Goal: Transaction & Acquisition: Purchase product/service

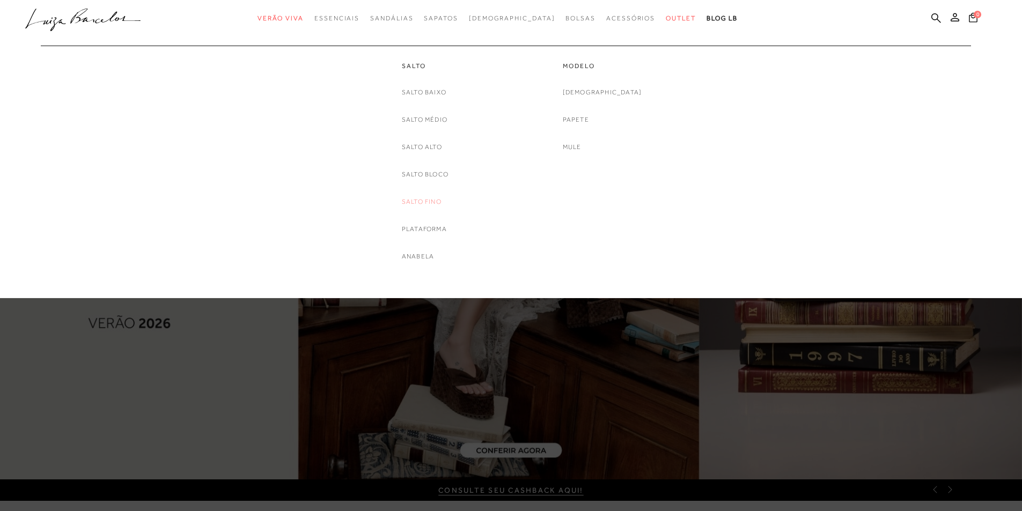
click at [407, 202] on link "Salto Fino" at bounding box center [422, 201] width 40 height 11
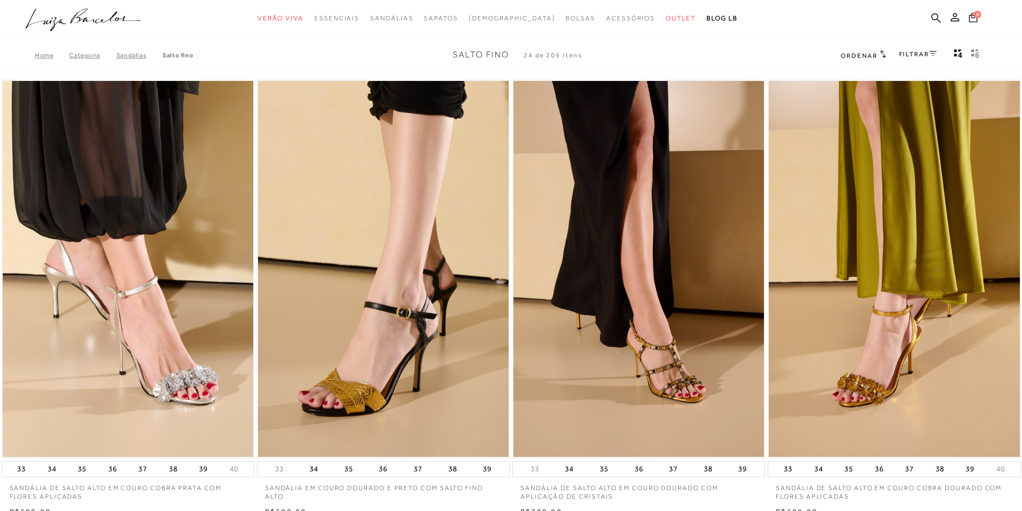
click at [911, 59] on div "FILTRAR" at bounding box center [918, 55] width 38 height 14
click at [904, 53] on link "FILTRAR" at bounding box center [918, 54] width 38 height 8
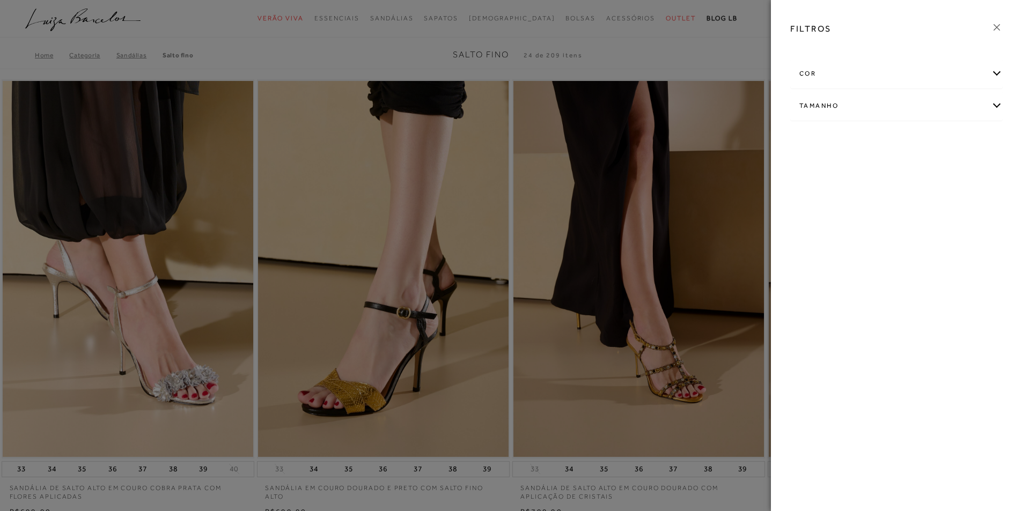
click at [818, 74] on div "cor" at bounding box center [896, 74] width 211 height 28
click at [821, 171] on label "DOURADO" at bounding box center [825, 165] width 51 height 23
click at [808, 171] on input "DOURADO" at bounding box center [802, 167] width 11 height 11
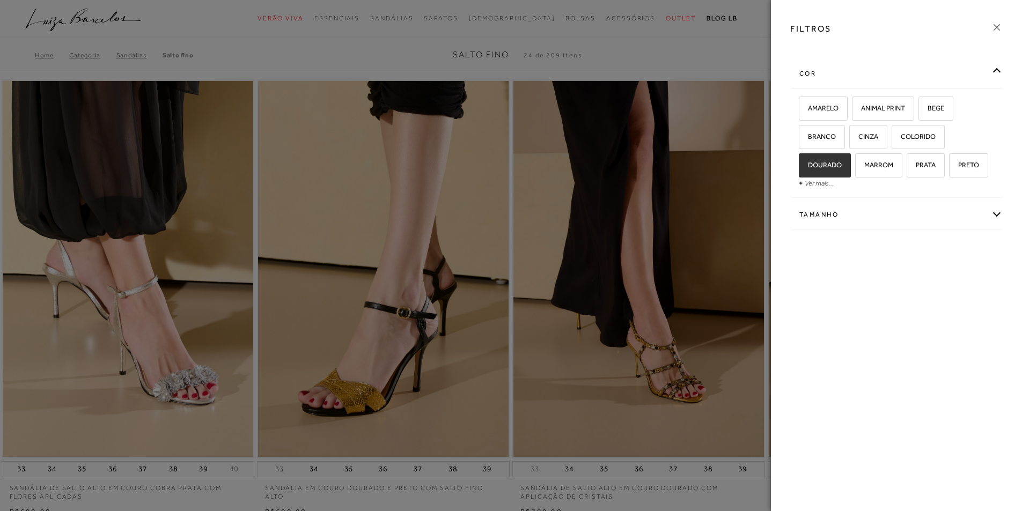
checkbox input "true"
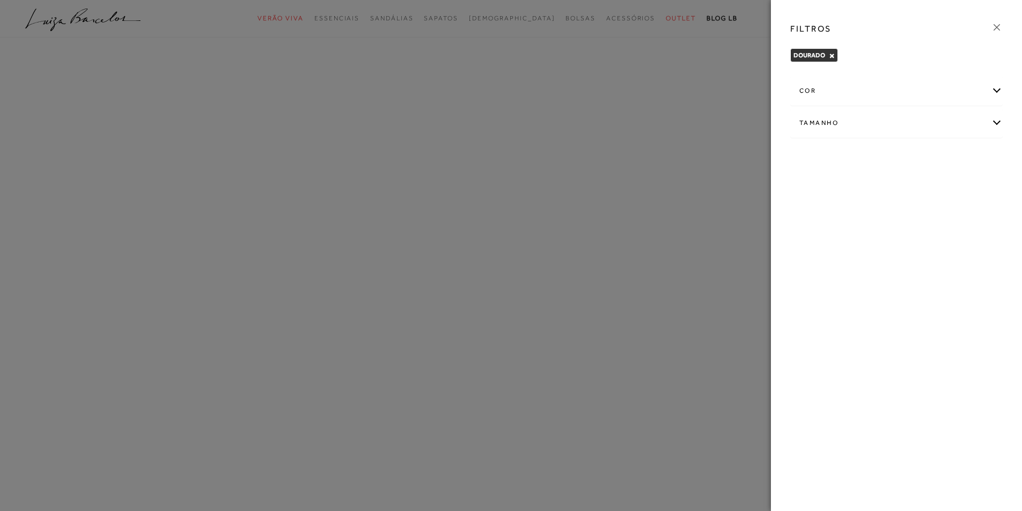
click at [830, 75] on div "cor AMARELO -" at bounding box center [897, 115] width 230 height 83
click at [811, 91] on div "cor" at bounding box center [896, 91] width 211 height 28
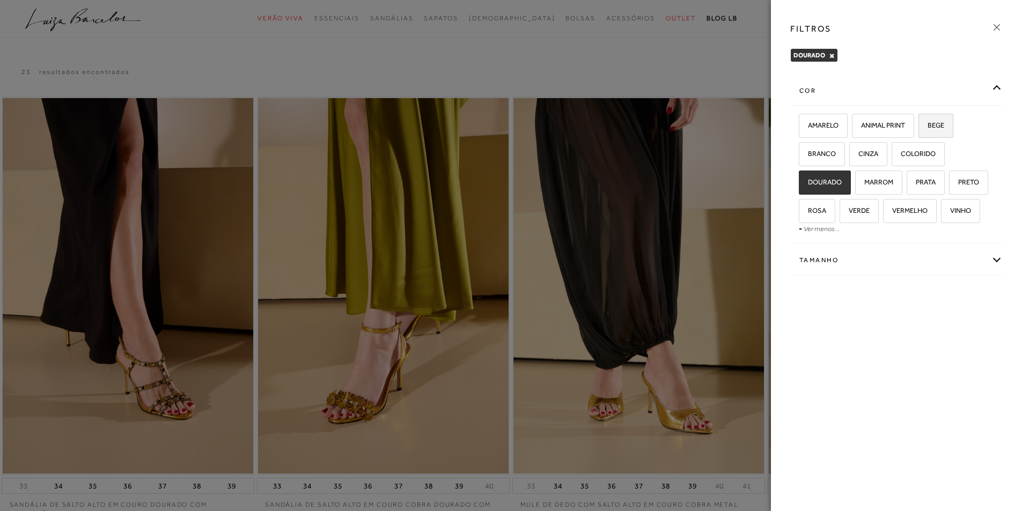
click at [936, 132] on label "BEGE" at bounding box center [936, 125] width 34 height 23
click at [928, 132] on input "BEGE" at bounding box center [922, 127] width 11 height 11
checkbox input "true"
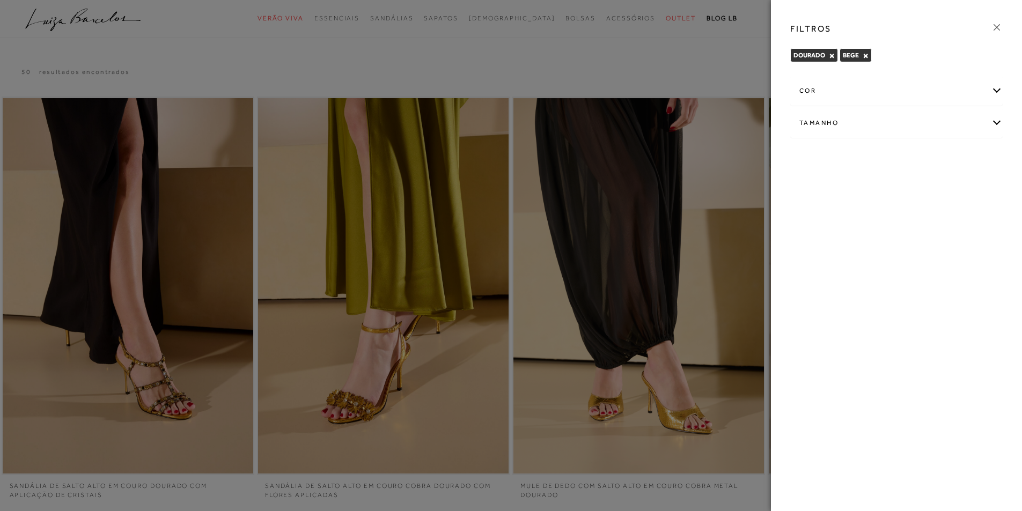
click at [824, 96] on div "cor" at bounding box center [896, 91] width 211 height 28
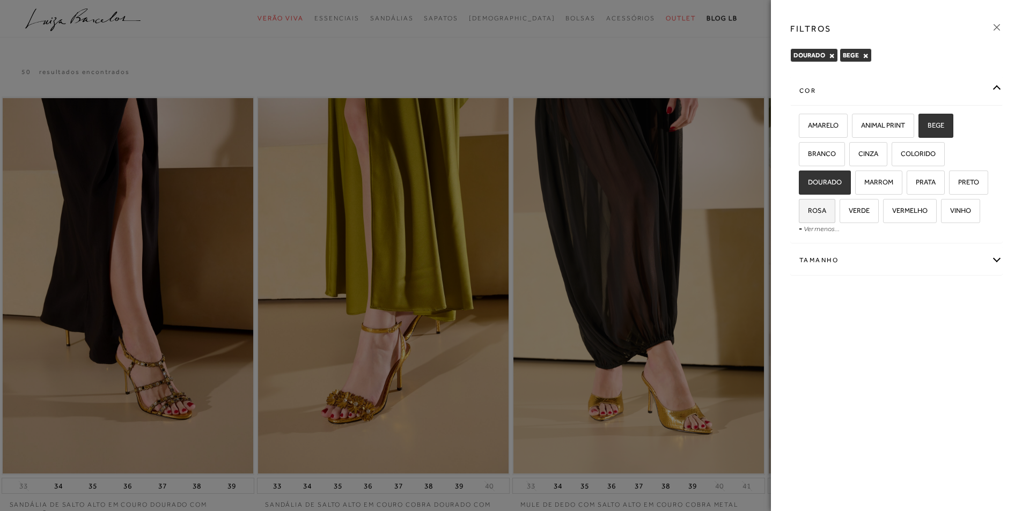
click at [818, 218] on label "ROSA" at bounding box center [817, 211] width 35 height 23
click at [808, 218] on input "ROSA" at bounding box center [802, 212] width 11 height 11
checkbox input "true"
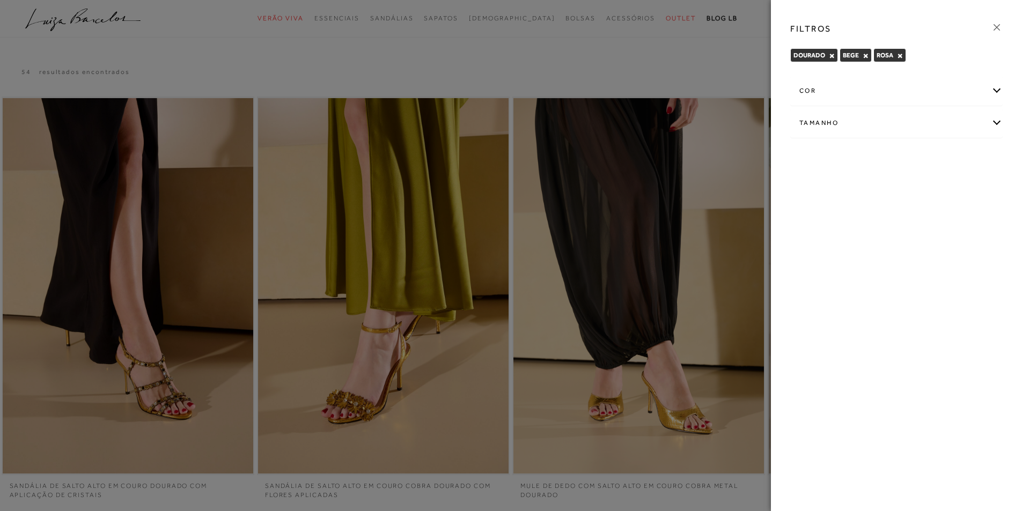
click at [863, 102] on div "cor" at bounding box center [896, 91] width 211 height 28
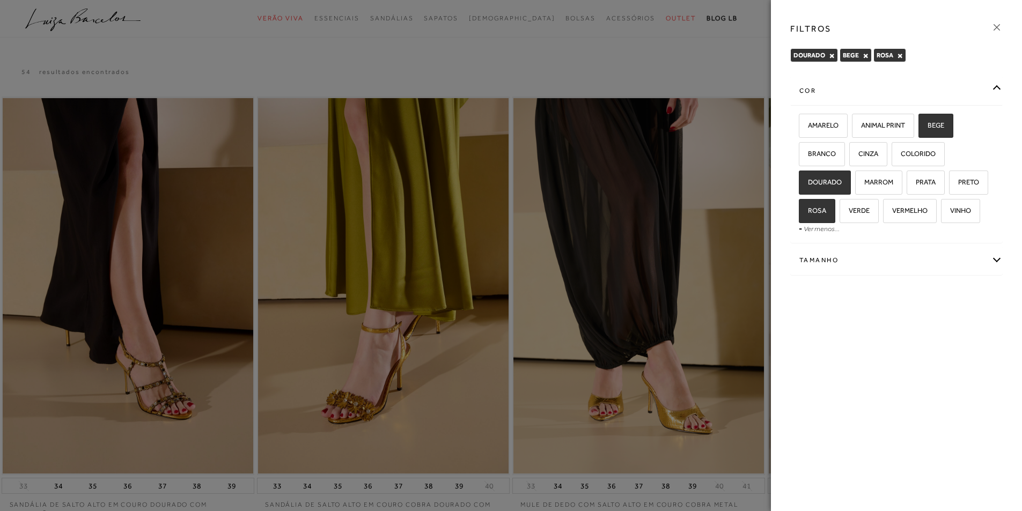
click at [853, 270] on div "Tamanho" at bounding box center [896, 260] width 211 height 28
click at [817, 323] on label "39" at bounding box center [812, 323] width 25 height 23
click at [808, 323] on input "39" at bounding box center [802, 325] width 11 height 11
checkbox input "true"
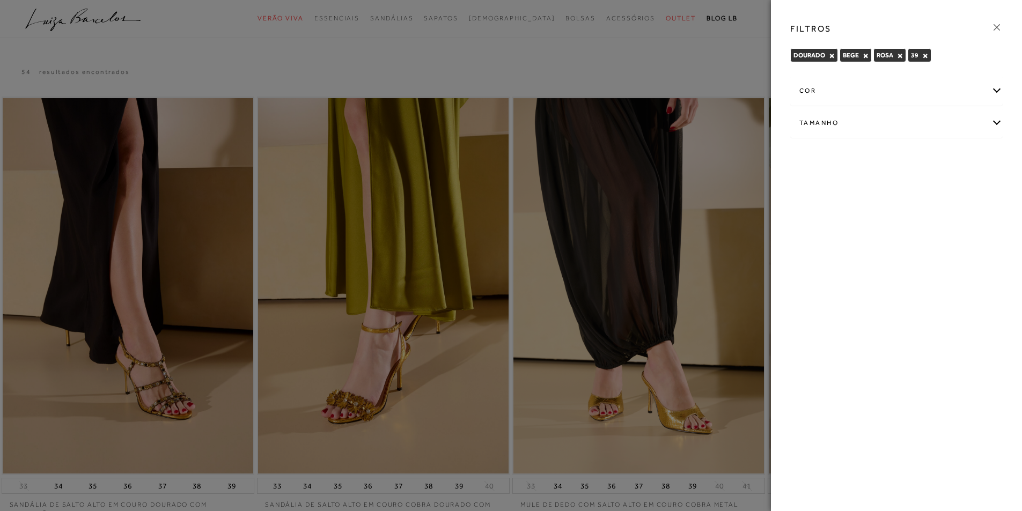
click at [1000, 26] on icon at bounding box center [997, 27] width 12 height 12
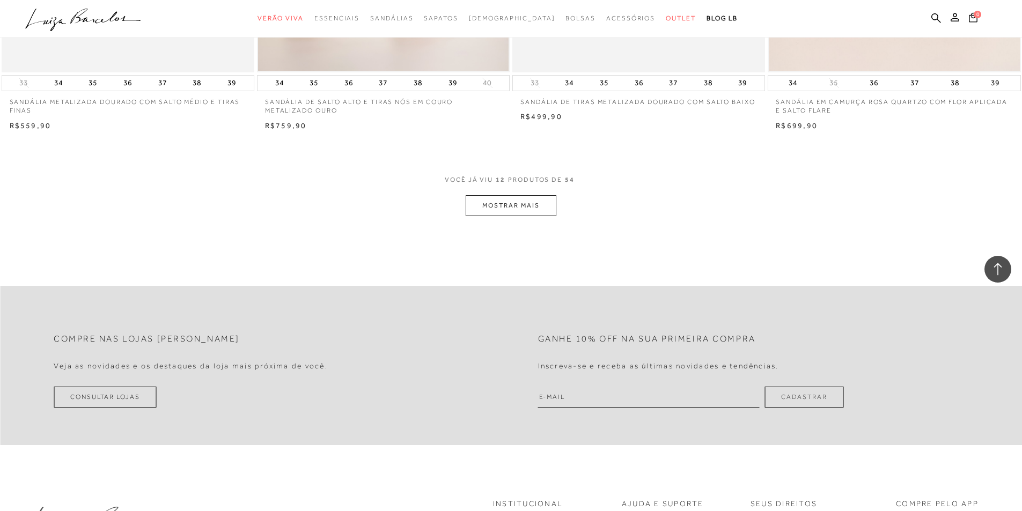
scroll to position [1342, 0]
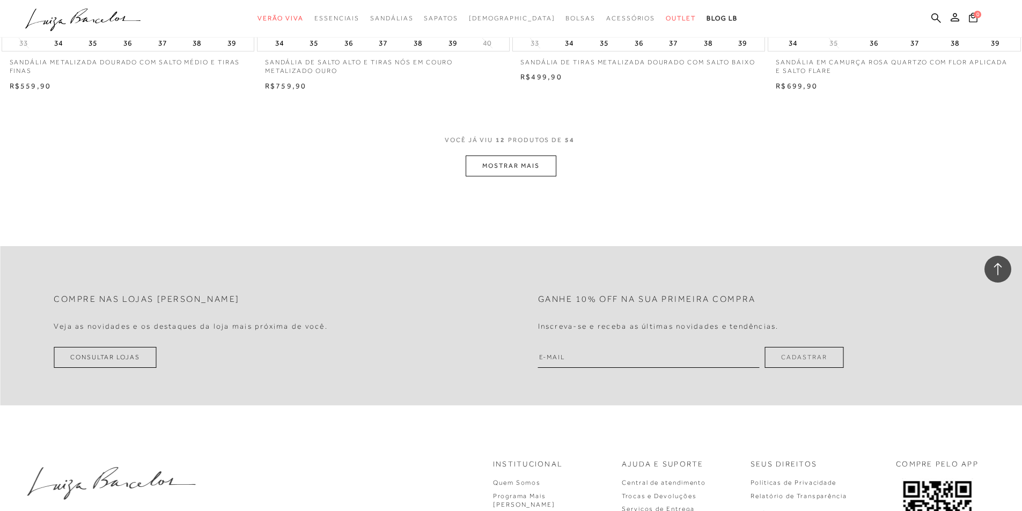
click at [519, 167] on button "MOSTRAR MAIS" at bounding box center [511, 166] width 90 height 21
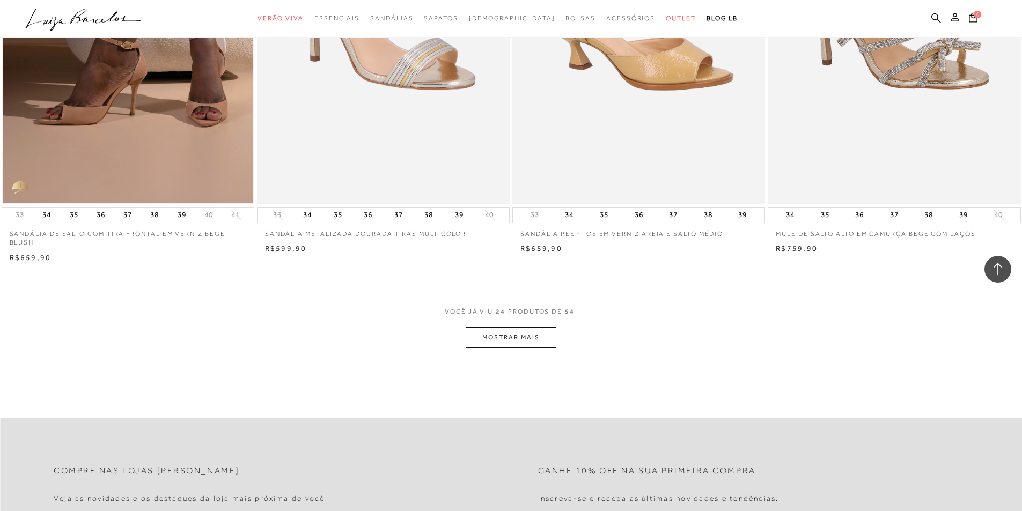
scroll to position [2629, 0]
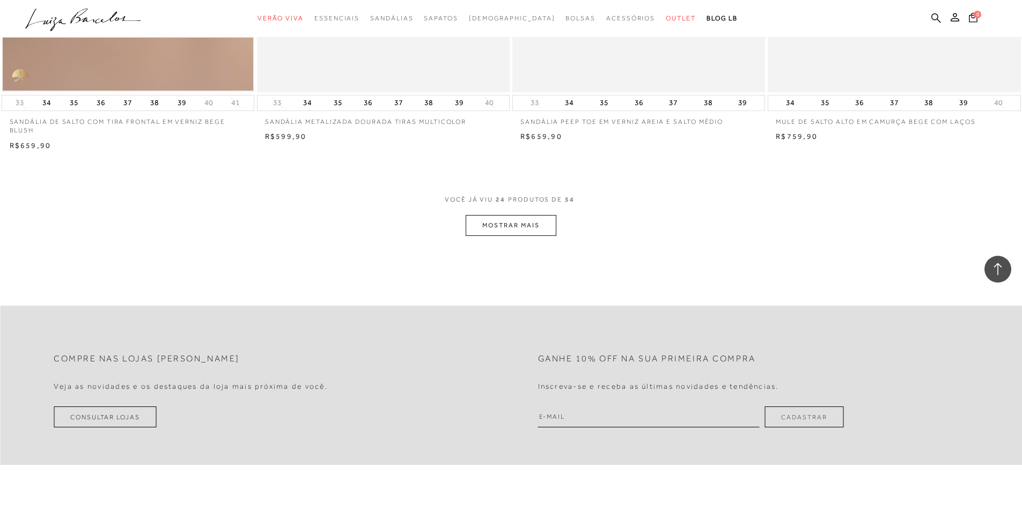
click at [518, 230] on button "MOSTRAR MAIS" at bounding box center [511, 225] width 90 height 21
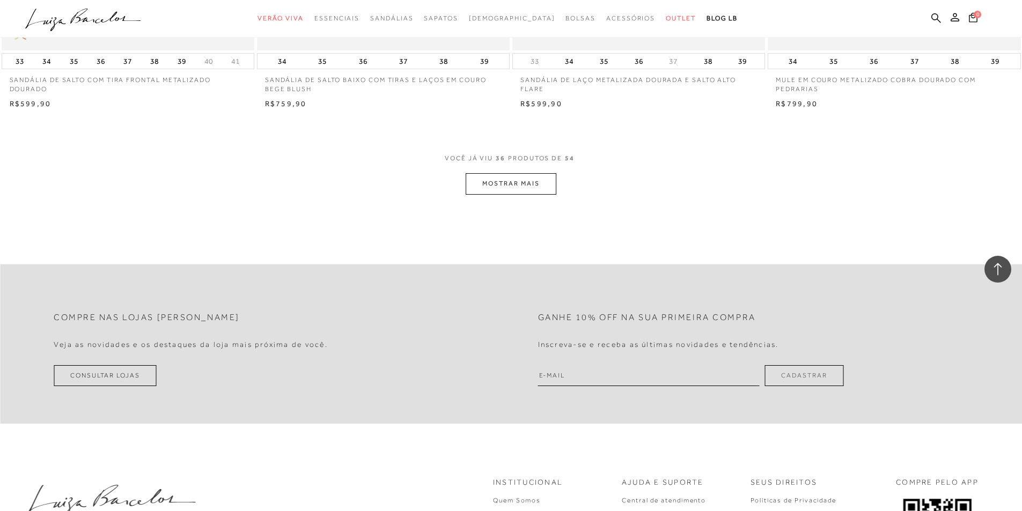
scroll to position [4025, 0]
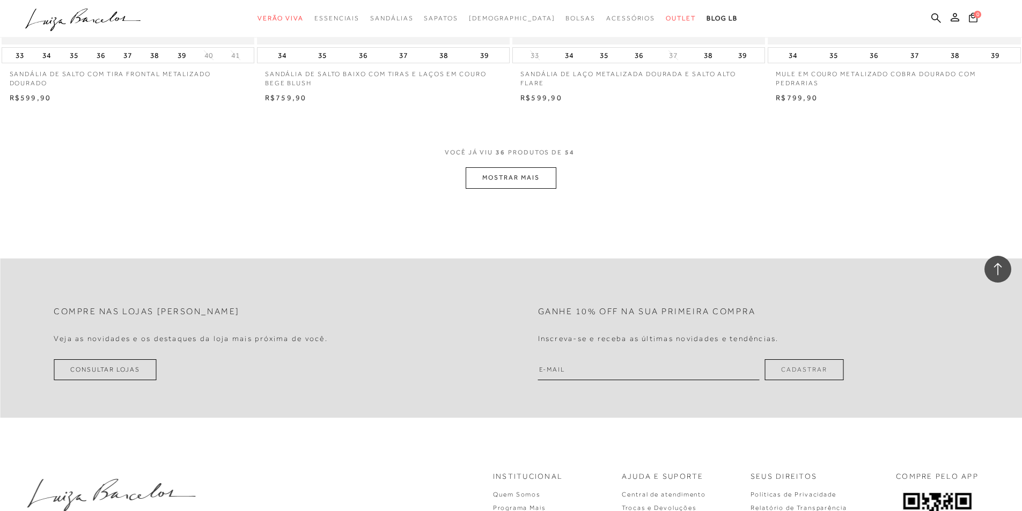
click at [514, 188] on button "MOSTRAR MAIS" at bounding box center [511, 177] width 90 height 21
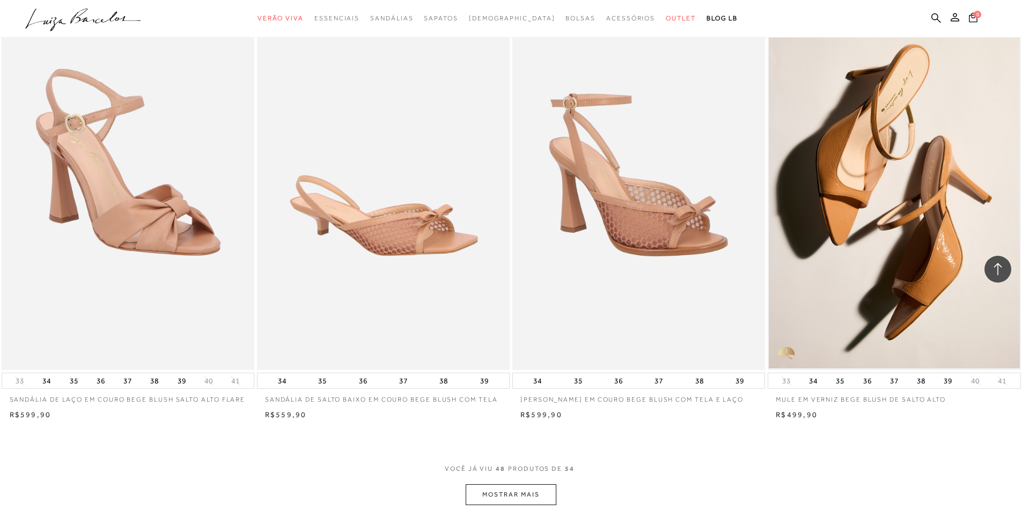
scroll to position [5313, 0]
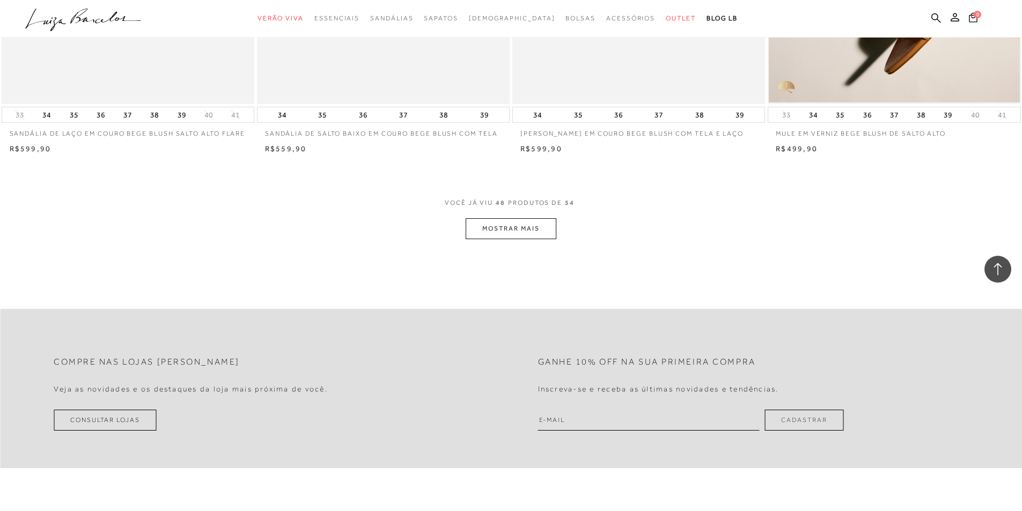
click at [525, 232] on button "MOSTRAR MAIS" at bounding box center [511, 228] width 90 height 21
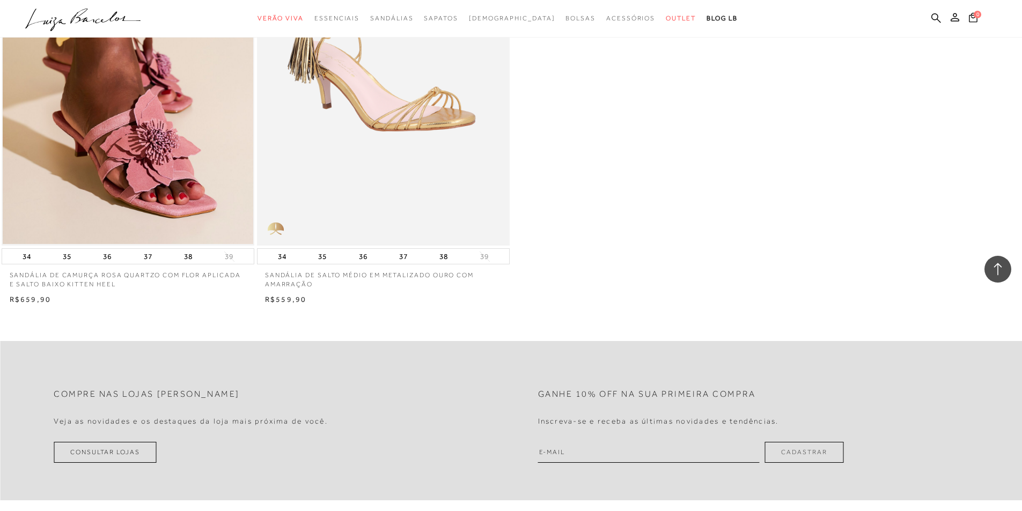
scroll to position [6064, 0]
